Goal: Task Accomplishment & Management: Use online tool/utility

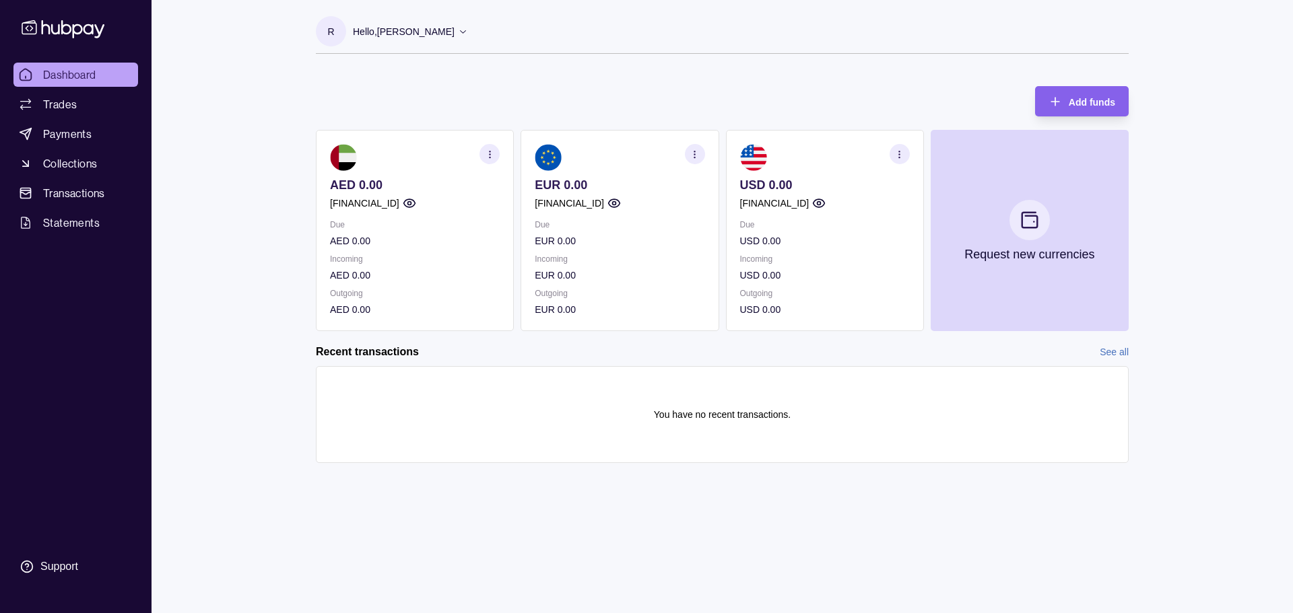
click at [443, 207] on section "AED 0.00 [FINANCIAL_ID] Due AED 0.00 Incoming AED 0.00 Outgoing AED 0.00" at bounding box center [415, 230] width 198 height 201
click at [367, 206] on p "[FINANCIAL_ID]" at bounding box center [364, 203] width 69 height 15
click at [415, 207] on icon "button" at bounding box center [408, 203] width 11 height 8
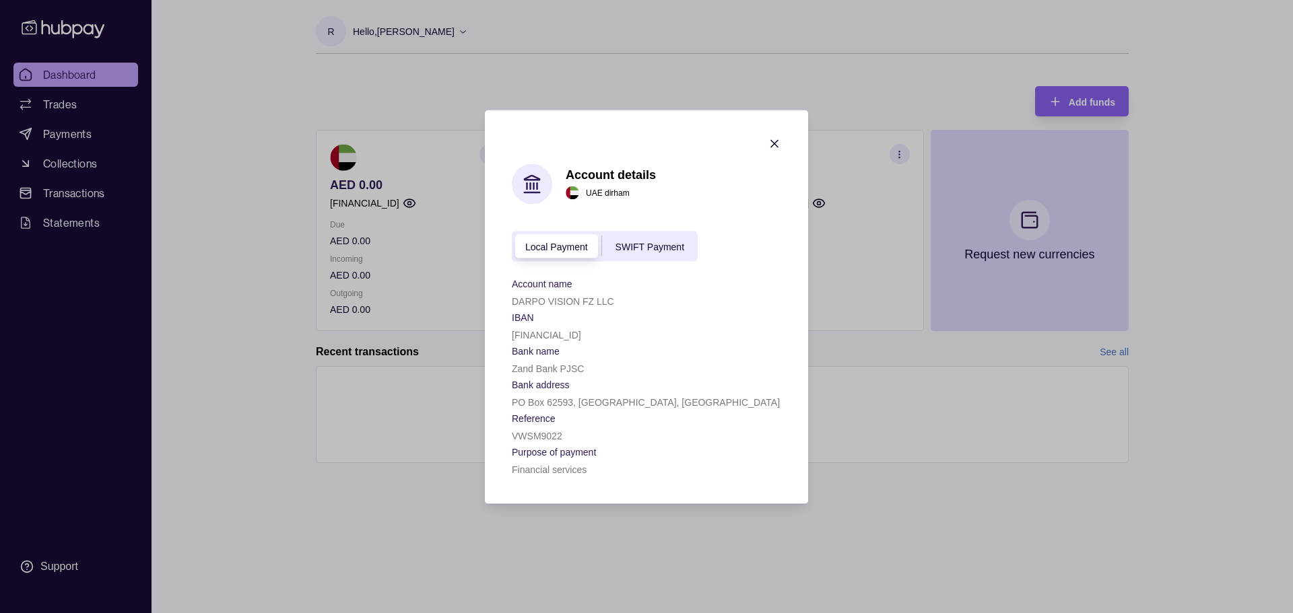
drag, startPoint x: 512, startPoint y: 334, endPoint x: 665, endPoint y: 335, distance: 152.9
click at [665, 335] on div "[FINANCIAL_ID]" at bounding box center [646, 334] width 269 height 16
copy p "[FINANCIAL_ID]"
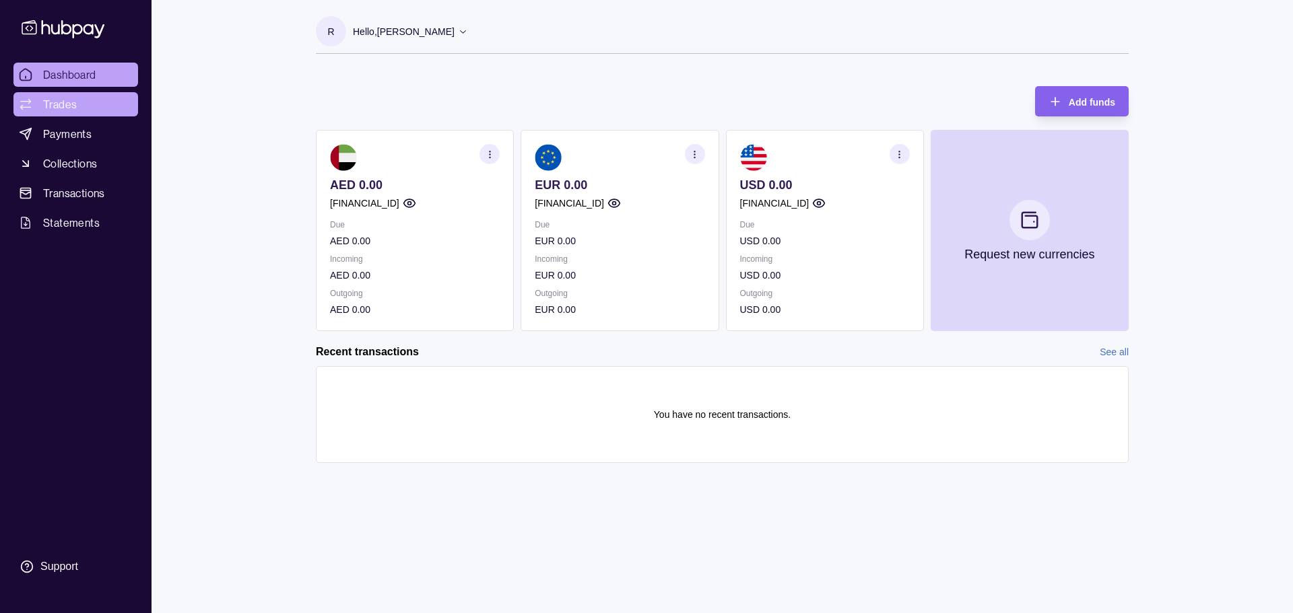
click at [31, 108] on icon at bounding box center [25, 104] width 13 height 13
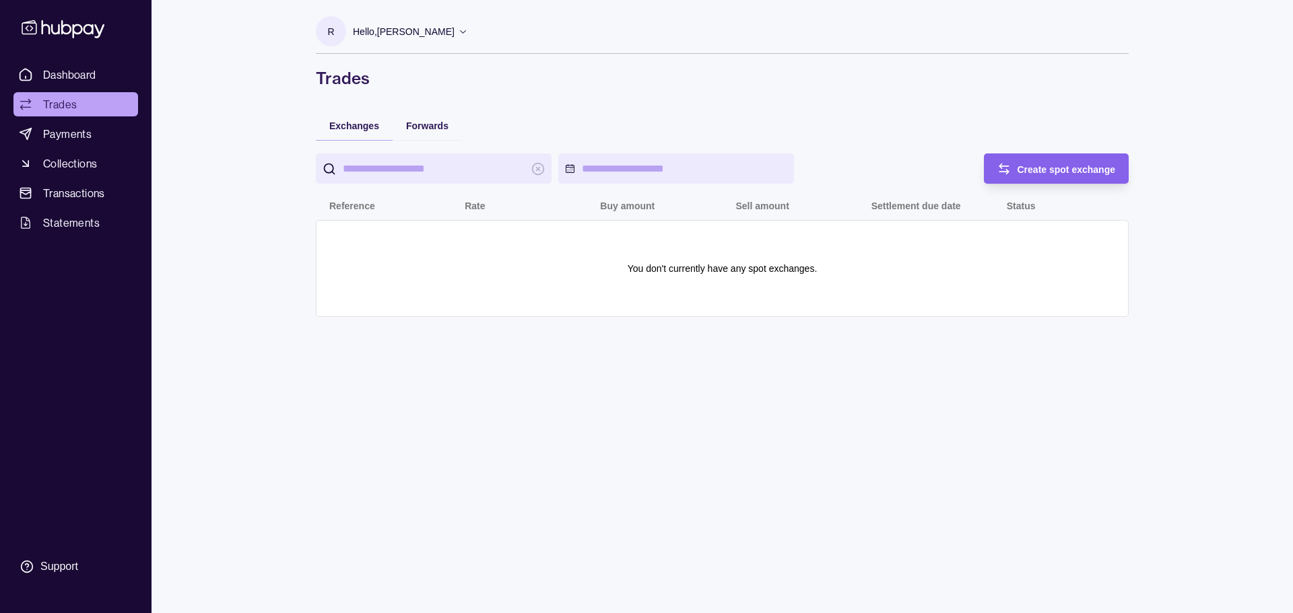
click at [458, 32] on icon at bounding box center [463, 31] width 10 height 10
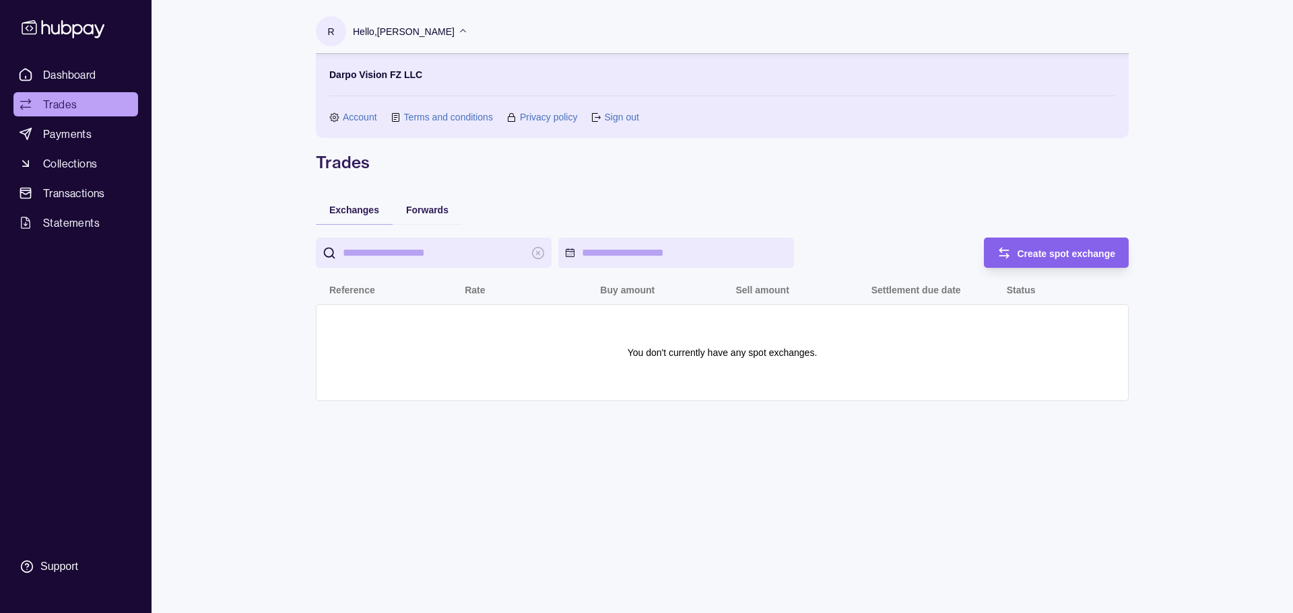
click at [482, 479] on div "R Hello, [PERSON_NAME] Darpo Vision FZ LLC Account Terms and conditions Privacy…" at bounding box center [722, 306] width 867 height 613
click at [84, 139] on span "Payments" at bounding box center [67, 134] width 48 height 16
